Goal: Find specific page/section: Find specific page/section

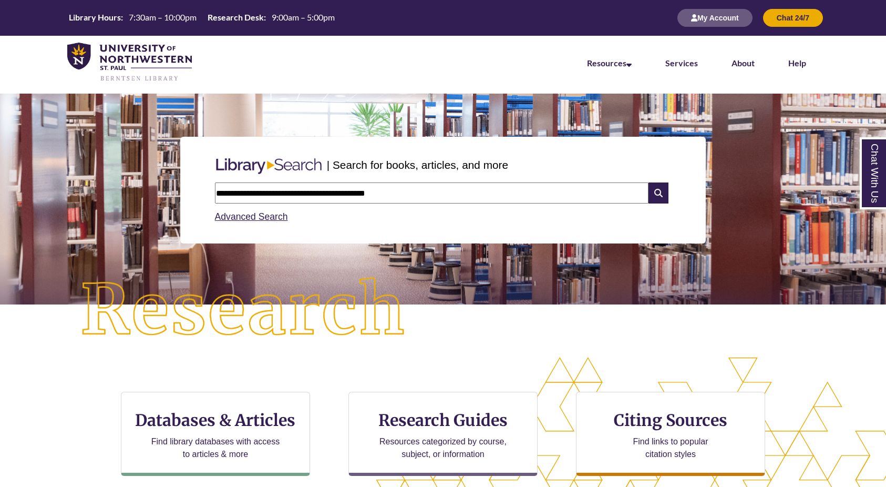
type input "**********"
click at [59, 368] on div "CTA Buttons Databases & Articles Find library databases with access to articles…" at bounding box center [443, 447] width 886 height 180
click at [685, 70] on li "Services" at bounding box center [682, 62] width 66 height 53
click at [685, 64] on link "Services" at bounding box center [681, 64] width 33 height 12
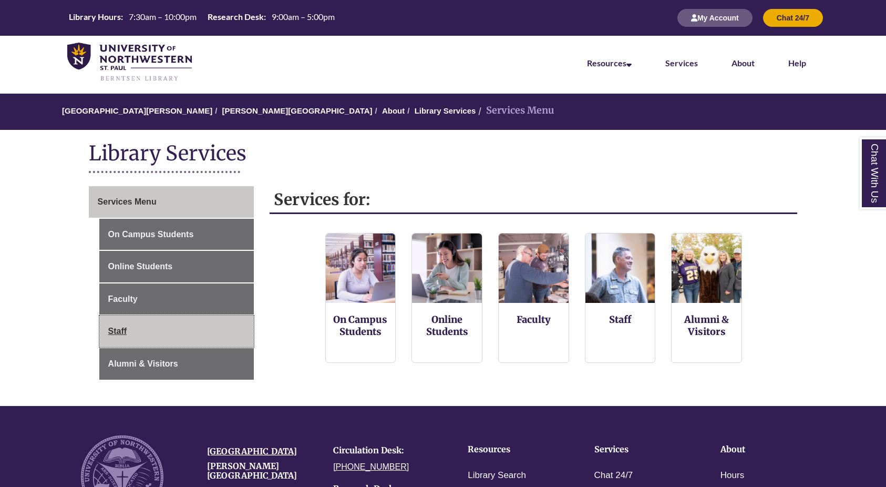
click at [207, 332] on link "Staff" at bounding box center [176, 331] width 155 height 32
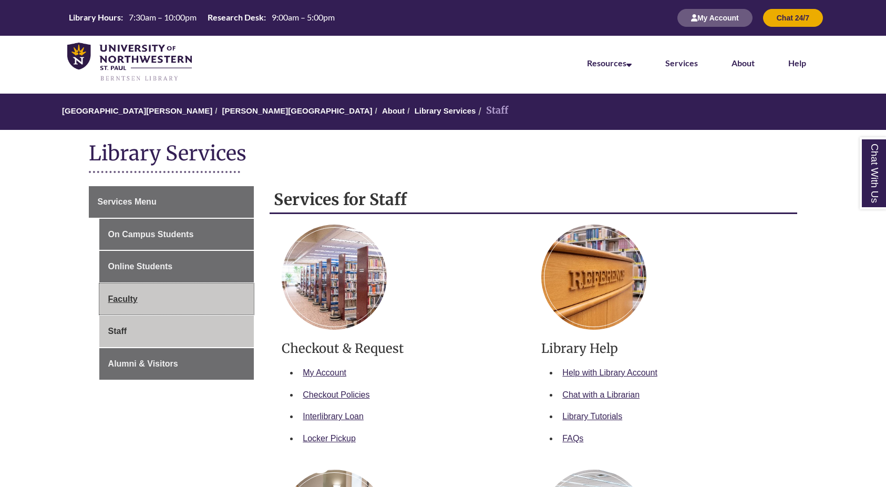
click at [220, 311] on link "Faculty" at bounding box center [176, 299] width 155 height 32
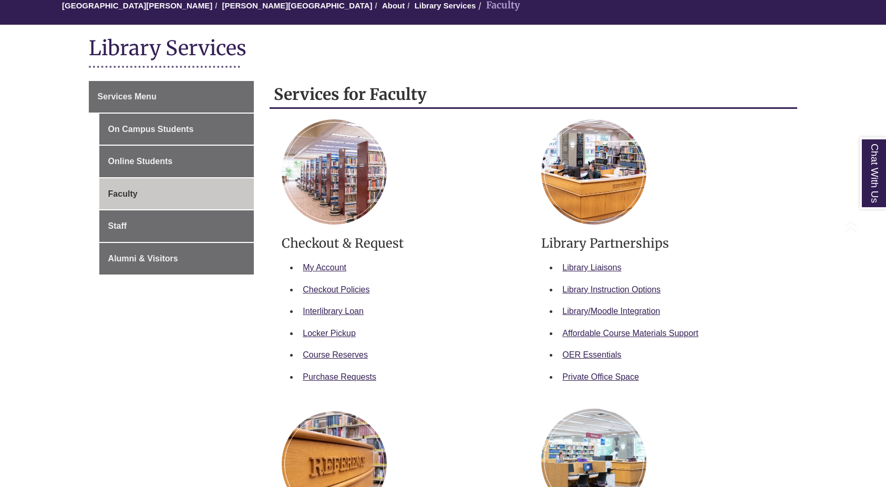
scroll to position [158, 0]
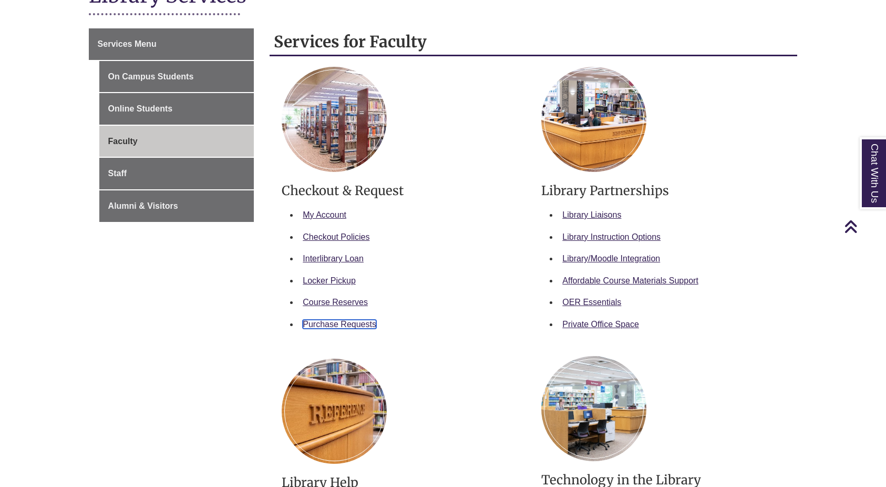
click at [327, 324] on link "Purchase Requests" at bounding box center [340, 324] width 74 height 9
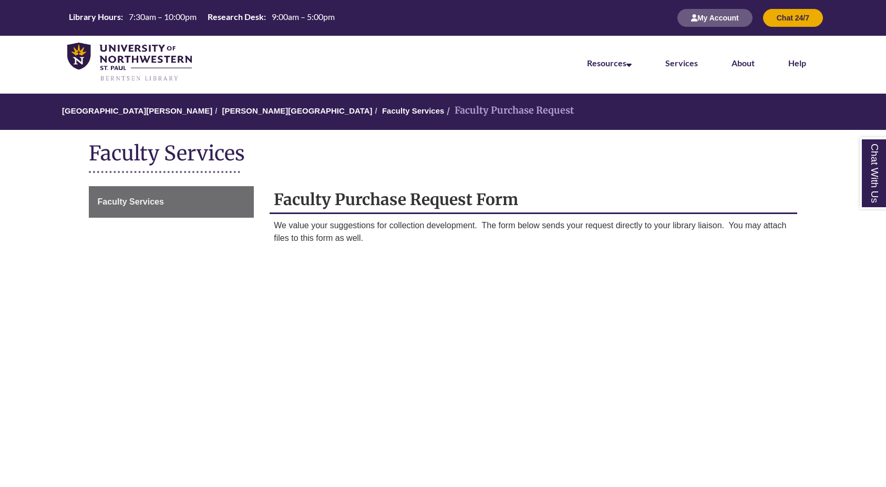
click at [399, 162] on h1 "Faculty Services" at bounding box center [443, 154] width 709 height 28
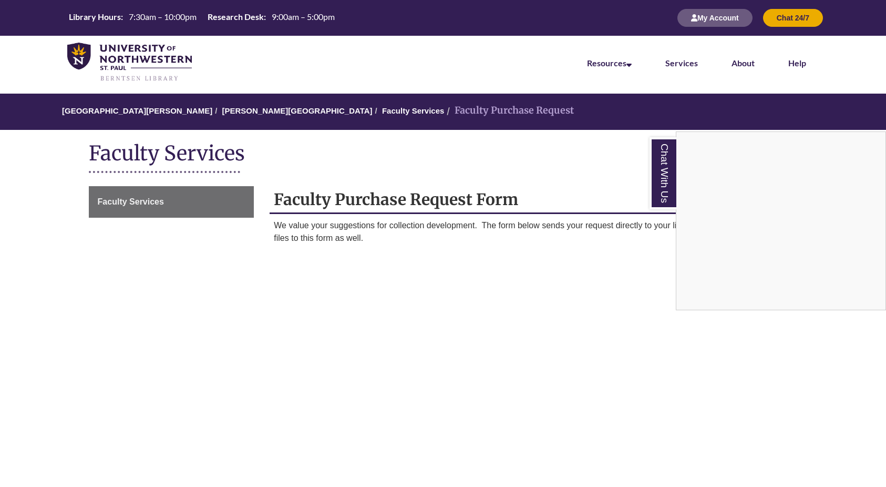
click at [280, 394] on div "Chat With Us" at bounding box center [443, 243] width 886 height 487
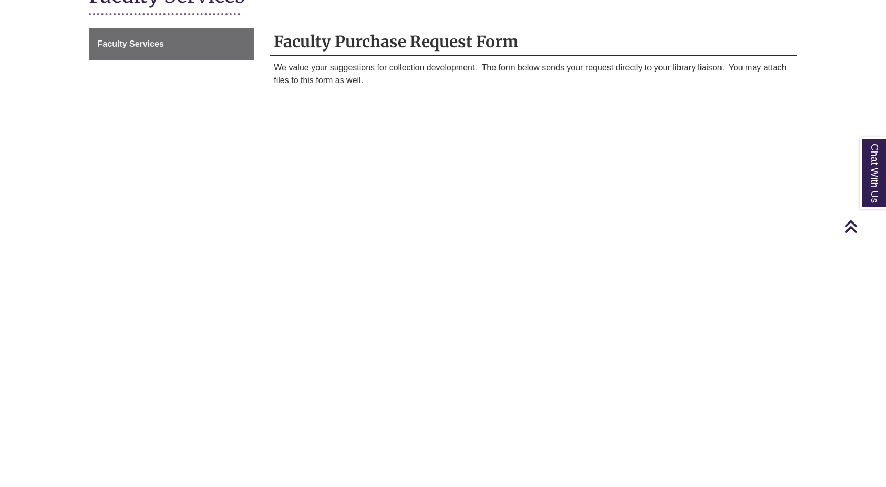
scroll to position [105, 0]
